Goal: Task Accomplishment & Management: Manage account settings

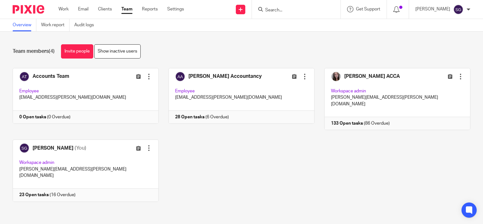
click at [320, 11] on input "Search" at bounding box center [292, 11] width 57 height 6
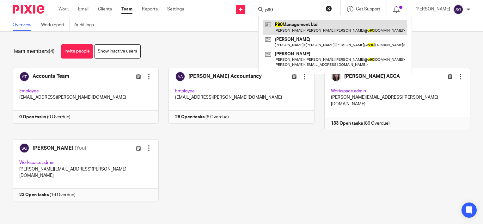
type input "p90"
click at [311, 27] on link at bounding box center [334, 27] width 143 height 15
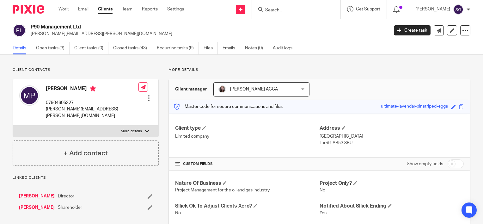
click at [321, 12] on input "Search" at bounding box center [292, 11] width 57 height 6
type input "f"
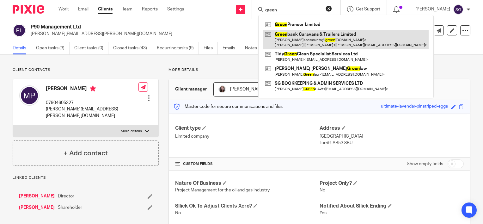
type input "green"
click at [322, 33] on link at bounding box center [345, 40] width 165 height 20
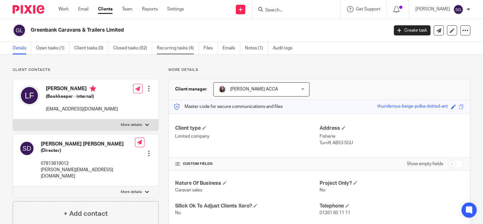
click at [184, 48] on link "Recurring tasks (4)" at bounding box center [178, 48] width 42 height 12
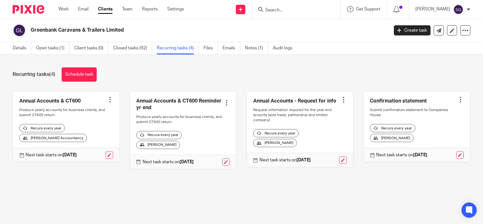
click at [109, 99] on div at bounding box center [110, 99] width 6 height 6
click at [81, 139] on span "Cancel schedule" at bounding box center [84, 139] width 33 height 4
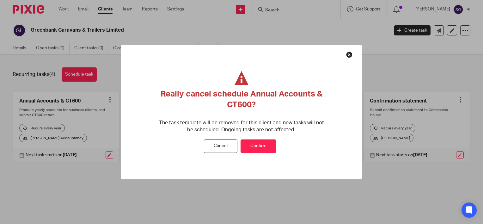
click at [254, 147] on button "Confirm" at bounding box center [258, 146] width 36 height 14
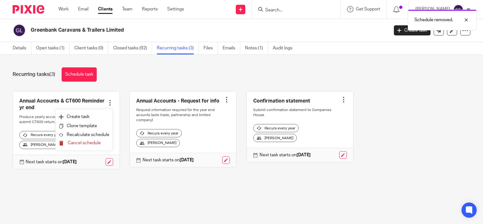
click at [101, 144] on button "Cancel schedule" at bounding box center [84, 143] width 51 height 8
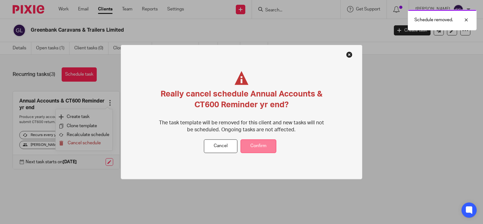
click at [249, 143] on button "Confirm" at bounding box center [258, 146] width 36 height 14
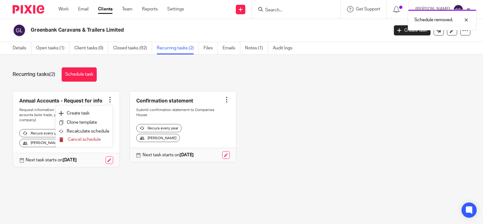
click at [94, 137] on button "Cancel schedule" at bounding box center [84, 139] width 51 height 8
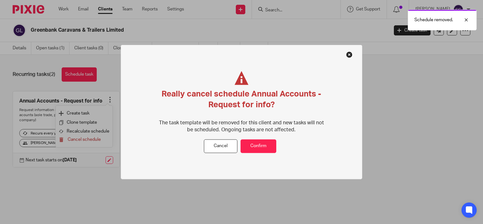
click at [270, 155] on div "Really cancel schedule Annual Accounts - Request for info? The task template wi…" at bounding box center [241, 112] width 241 height 134
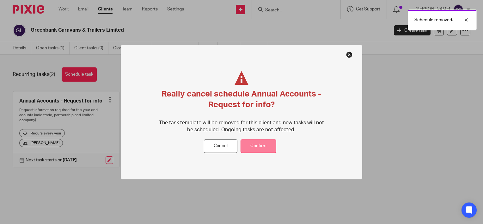
click at [270, 148] on button "Confirm" at bounding box center [258, 146] width 36 height 14
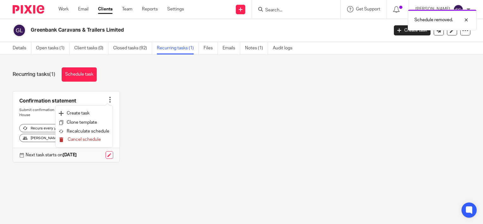
click at [99, 137] on button "Cancel schedule" at bounding box center [84, 139] width 51 height 8
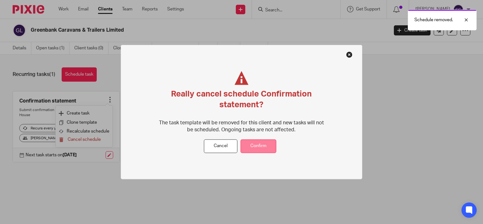
click at [252, 142] on button "Confirm" at bounding box center [258, 146] width 36 height 14
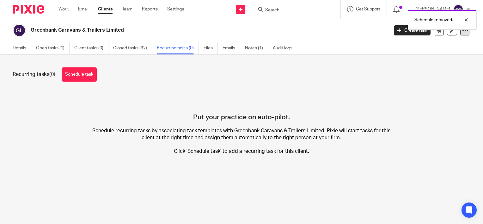
click at [460, 31] on div at bounding box center [465, 30] width 10 height 10
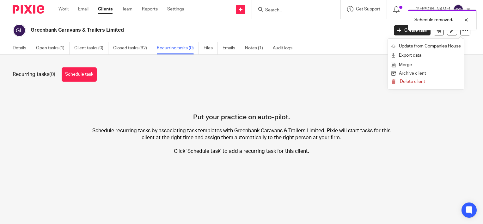
click at [414, 73] on button "Archive client" at bounding box center [426, 73] width 70 height 8
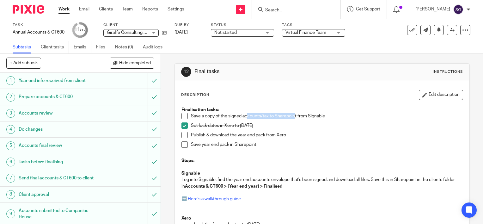
drag, startPoint x: 292, startPoint y: 116, endPoint x: 245, endPoint y: 116, distance: 46.7
click at [245, 116] on p "Save a copy of the signed accounts/tax to Sharepoint from Signable" at bounding box center [327, 116] width 272 height 6
click at [299, 116] on p "Save a copy of the signed accounts/tax to Sharepoint from Signable" at bounding box center [327, 116] width 272 height 6
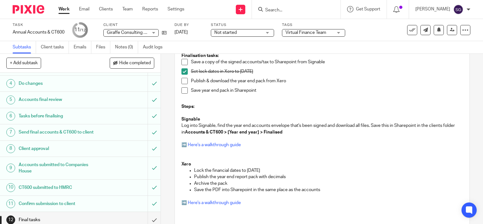
scroll to position [49, 0]
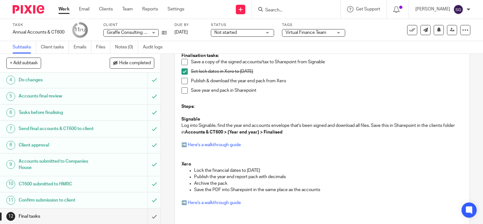
click at [320, 9] on input "Search" at bounding box center [292, 11] width 57 height 6
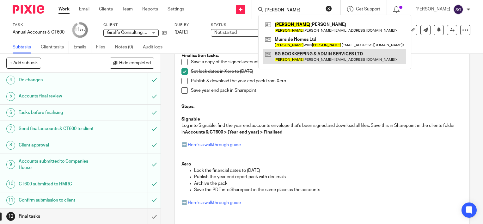
type input "sarah"
click at [315, 58] on link at bounding box center [334, 56] width 143 height 15
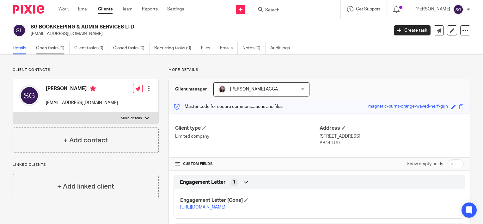
click at [58, 50] on link "Open tasks (1)" at bounding box center [52, 48] width 33 height 12
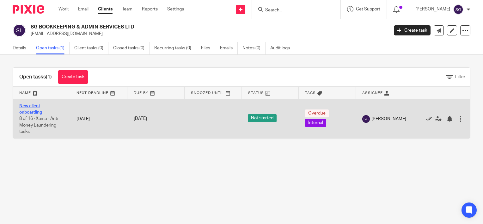
click at [30, 110] on link "New client onboarding" at bounding box center [30, 109] width 23 height 11
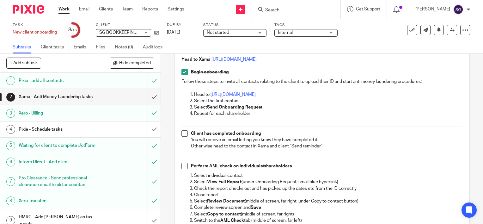
scroll to position [95, 0]
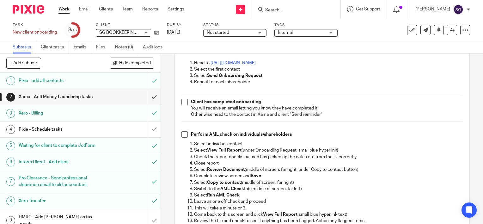
click at [181, 105] on span at bounding box center [184, 102] width 6 height 6
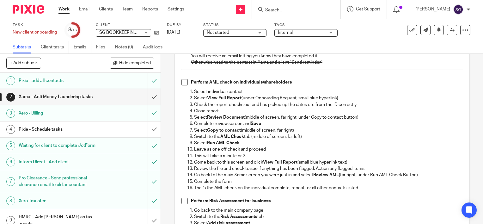
scroll to position [158, 0]
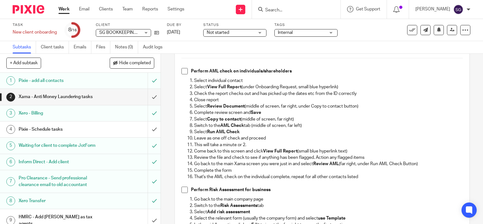
click at [183, 74] on span at bounding box center [184, 71] width 6 height 6
click at [81, 129] on h1 "Pixie - Schedule tasks" at bounding box center [60, 128] width 82 height 9
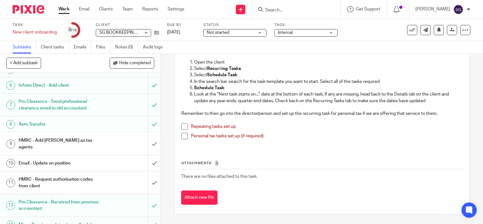
scroll to position [95, 0]
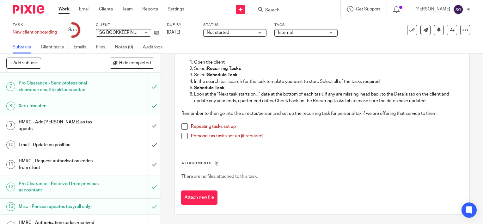
click at [25, 164] on h1 "HMRC - Request authorisation codes from client" at bounding box center [60, 164] width 82 height 16
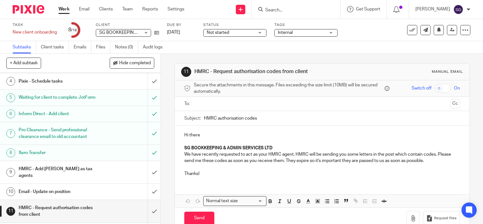
scroll to position [95, 0]
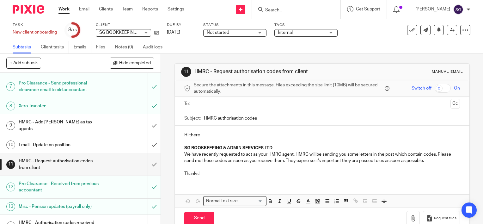
click at [54, 128] on h1 "HMRC - Add [PERSON_NAME] as tax agents" at bounding box center [60, 125] width 82 height 16
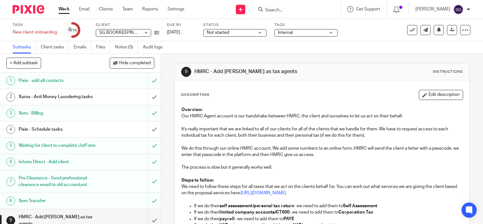
scroll to position [95, 0]
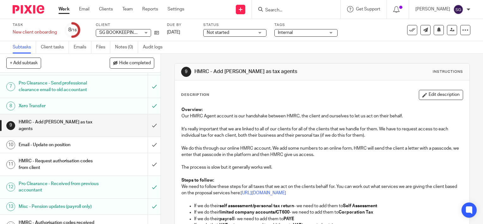
click at [62, 144] on h1 "Email - Update on position" at bounding box center [60, 144] width 82 height 9
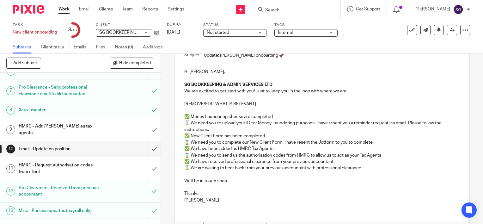
scroll to position [95, 0]
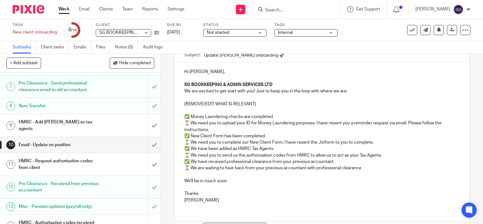
click at [60, 129] on h1 "HMRC - Add [PERSON_NAME] as tax agents" at bounding box center [60, 125] width 82 height 16
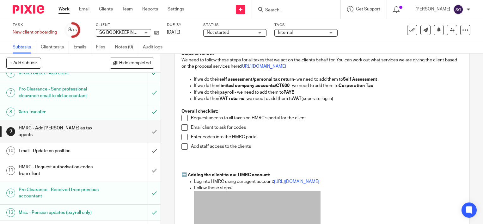
scroll to position [95, 0]
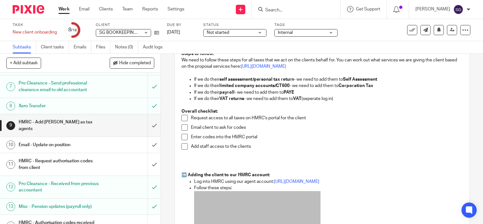
click at [43, 145] on h1 "Email - Update on position" at bounding box center [60, 144] width 82 height 9
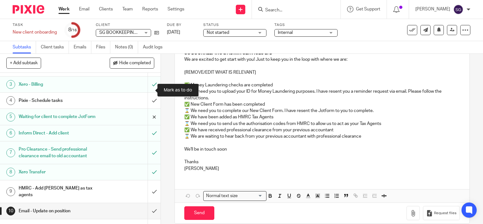
scroll to position [95, 0]
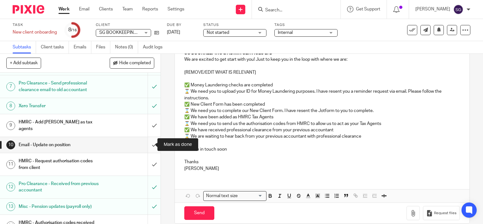
click at [147, 143] on input "submit" at bounding box center [80, 145] width 160 height 16
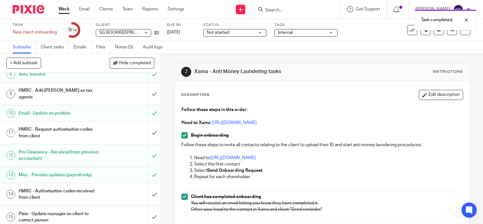
scroll to position [146, 0]
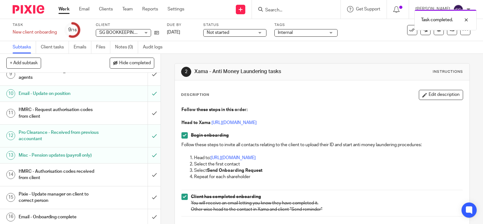
click at [80, 192] on h1 "Pixie - Update manager on client to correct person" at bounding box center [60, 197] width 82 height 16
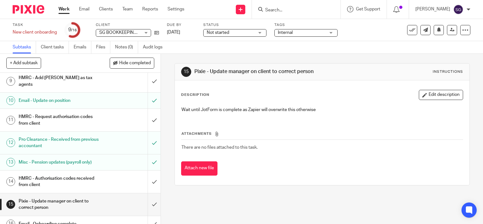
scroll to position [146, 0]
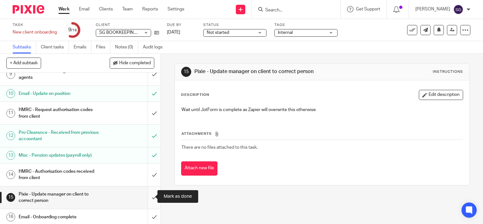
click at [149, 196] on input "submit" at bounding box center [80, 197] width 160 height 22
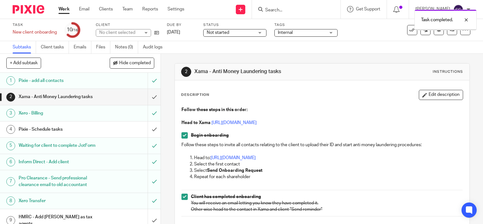
scroll to position [146, 0]
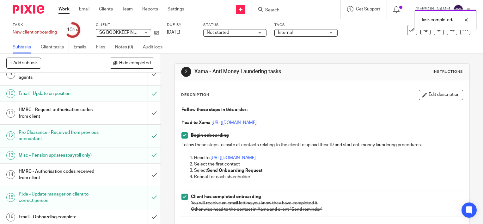
click at [86, 172] on h1 "HMRC - Authorisation codes received from client" at bounding box center [60, 174] width 82 height 16
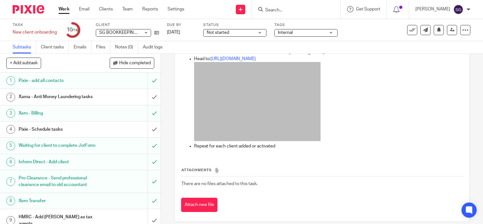
click at [77, 92] on h1 "Xama - Anti Money Laundering tasks" at bounding box center [60, 96] width 82 height 9
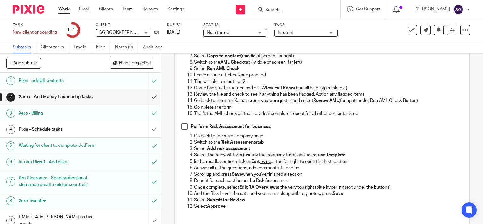
scroll to position [253, 0]
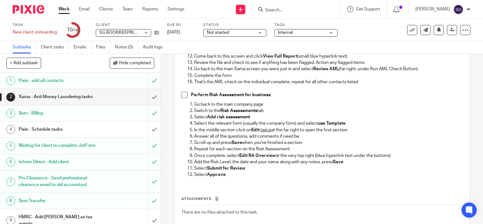
click at [182, 98] on span at bounding box center [184, 95] width 6 height 6
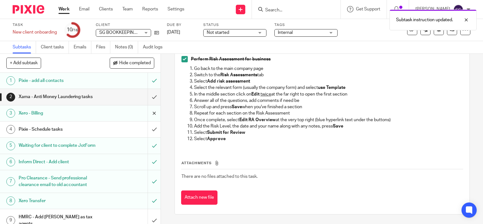
scroll to position [294, 0]
click at [146, 98] on input "submit" at bounding box center [80, 97] width 160 height 16
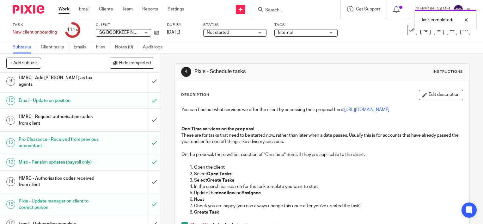
scroll to position [146, 0]
